Goal: Transaction & Acquisition: Purchase product/service

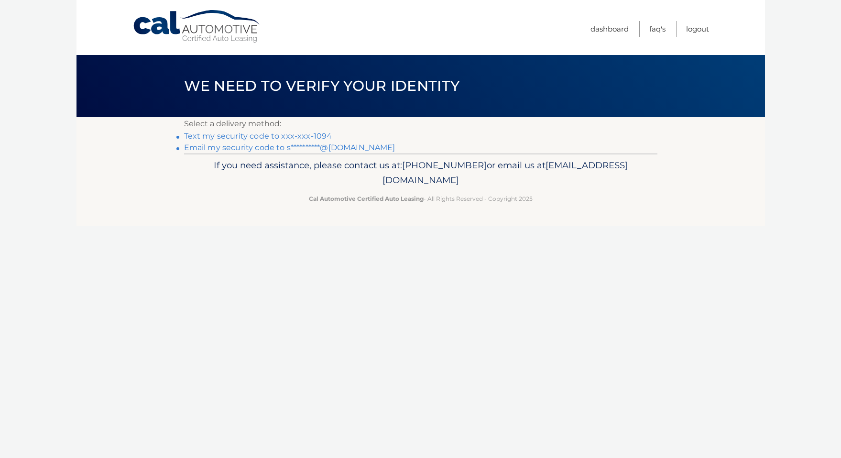
click at [352, 142] on li "**********" at bounding box center [420, 147] width 473 height 11
click at [349, 146] on link "**********" at bounding box center [289, 147] width 211 height 9
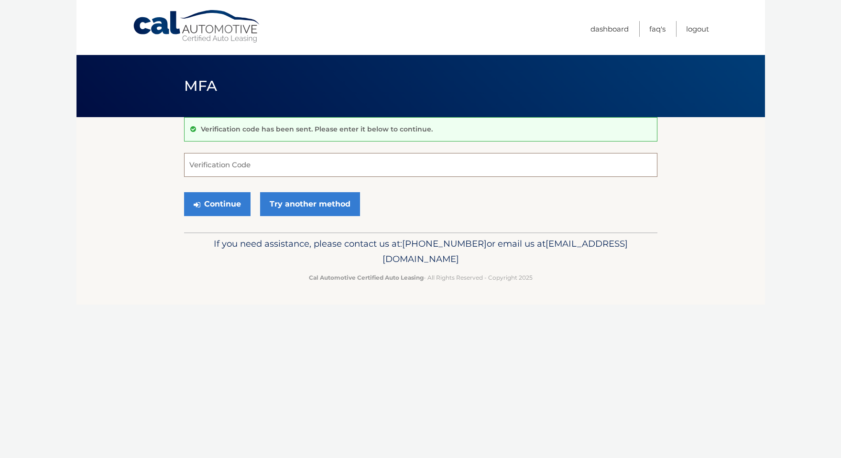
click at [371, 169] on input "Verification Code" at bounding box center [420, 165] width 473 height 24
type input "689010"
click at [216, 204] on button "Continue" at bounding box center [217, 204] width 66 height 24
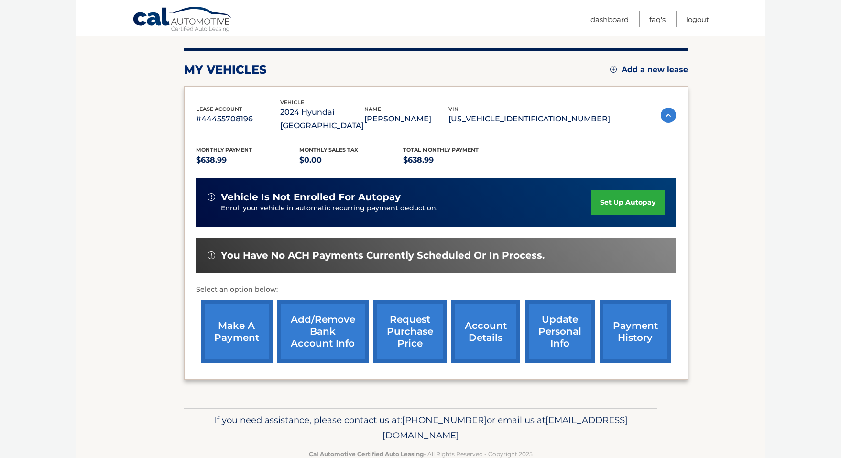
scroll to position [112, 0]
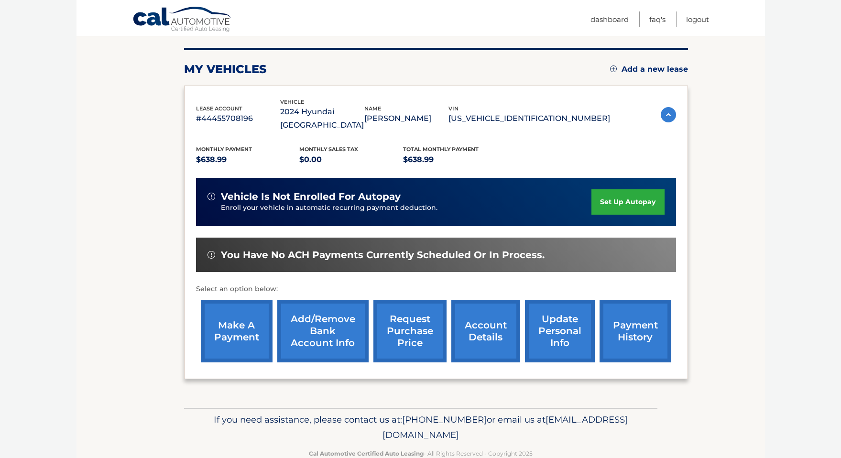
click at [237, 315] on link "make a payment" at bounding box center [237, 331] width 72 height 63
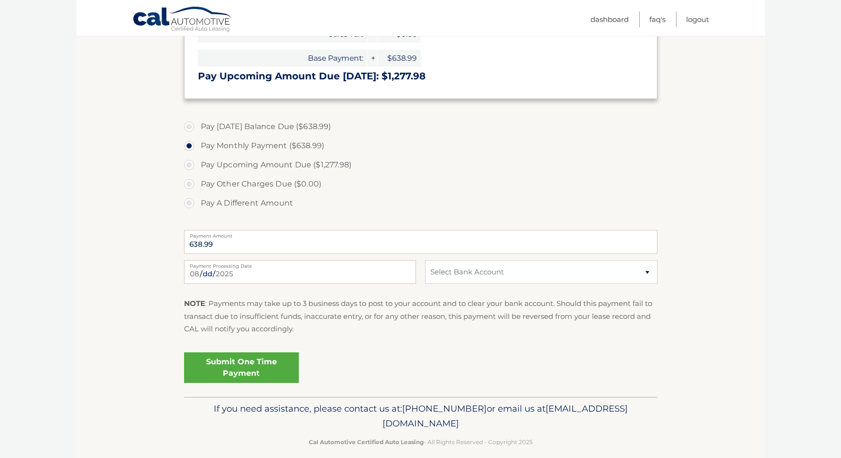
scroll to position [253, 0]
select select "NWRmZWFkNjMtY2VlZi00NWVlLTljMzktZmM0ZTc1OWNlNTlh"
click at [240, 368] on link "Submit One Time Payment" at bounding box center [241, 368] width 115 height 31
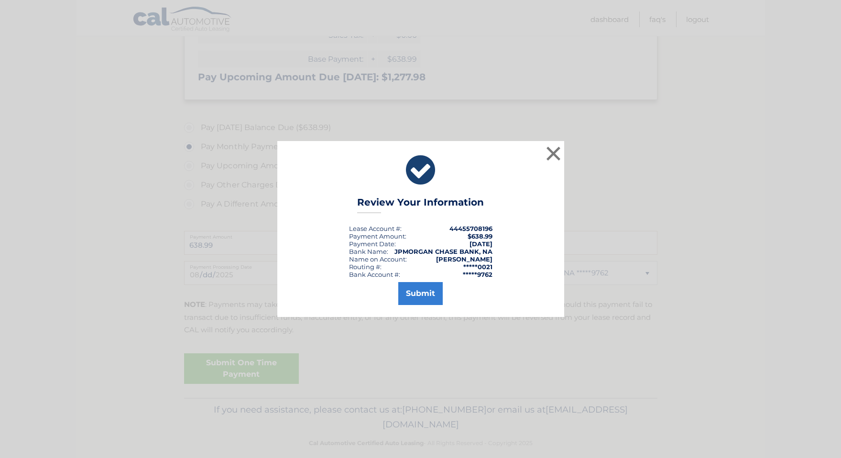
drag, startPoint x: 426, startPoint y: 293, endPoint x: 406, endPoint y: 299, distance: 21.3
click at [426, 293] on button "Submit" at bounding box center [420, 293] width 44 height 23
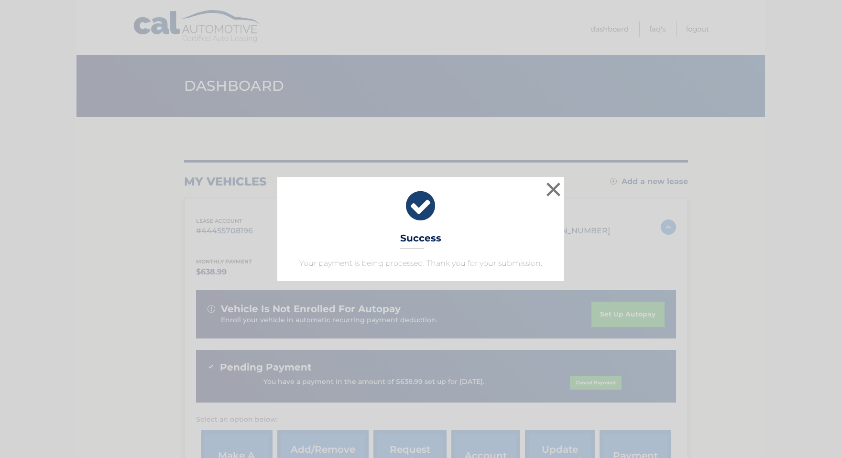
click at [557, 192] on button "×" at bounding box center [553, 189] width 19 height 19
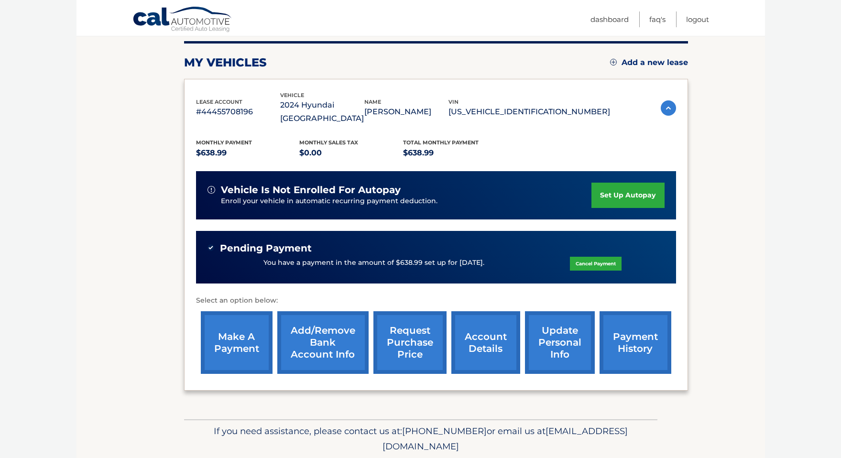
scroll to position [121, 0]
